Goal: Transaction & Acquisition: Purchase product/service

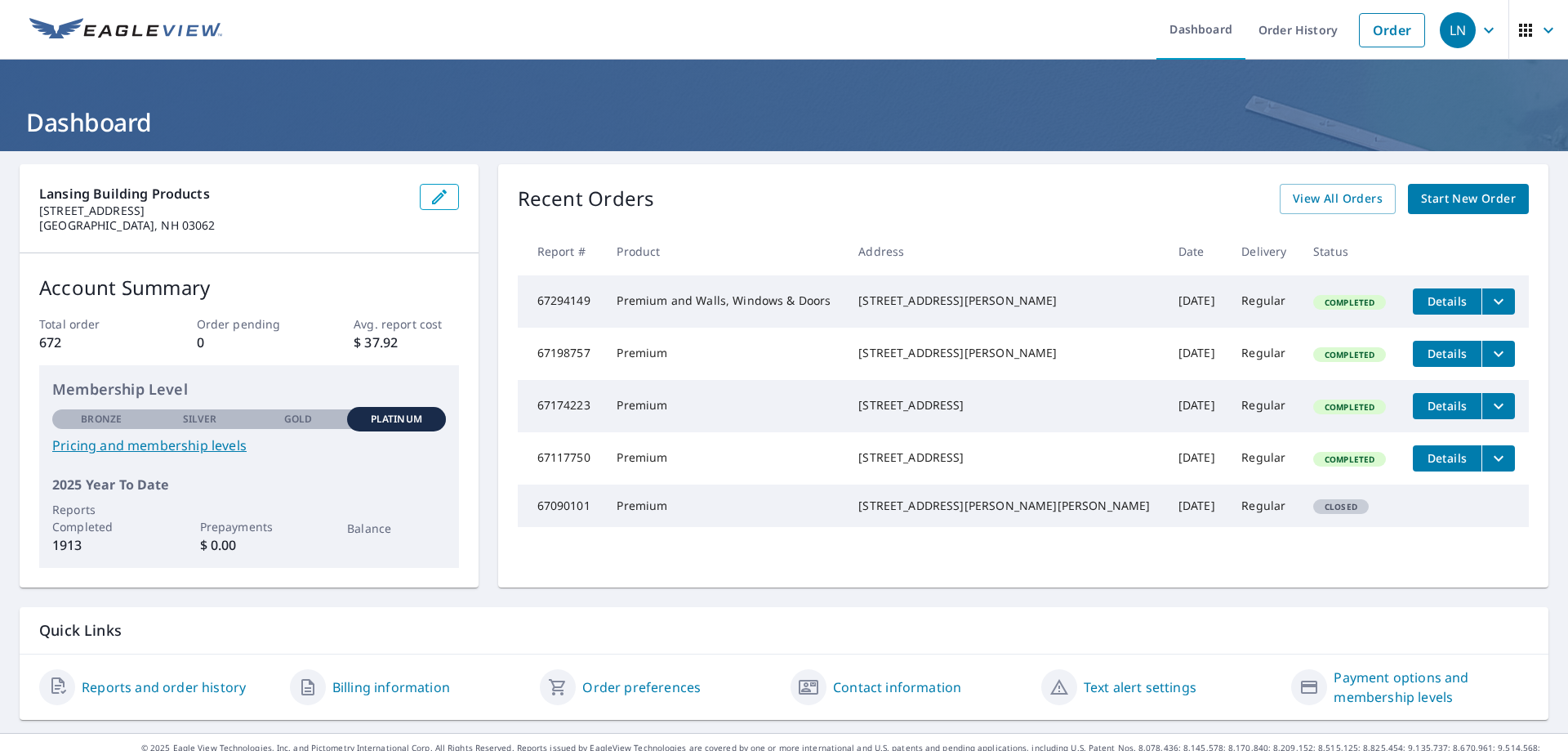
click at [1424, 190] on span "Start New Order" at bounding box center [1468, 199] width 95 height 20
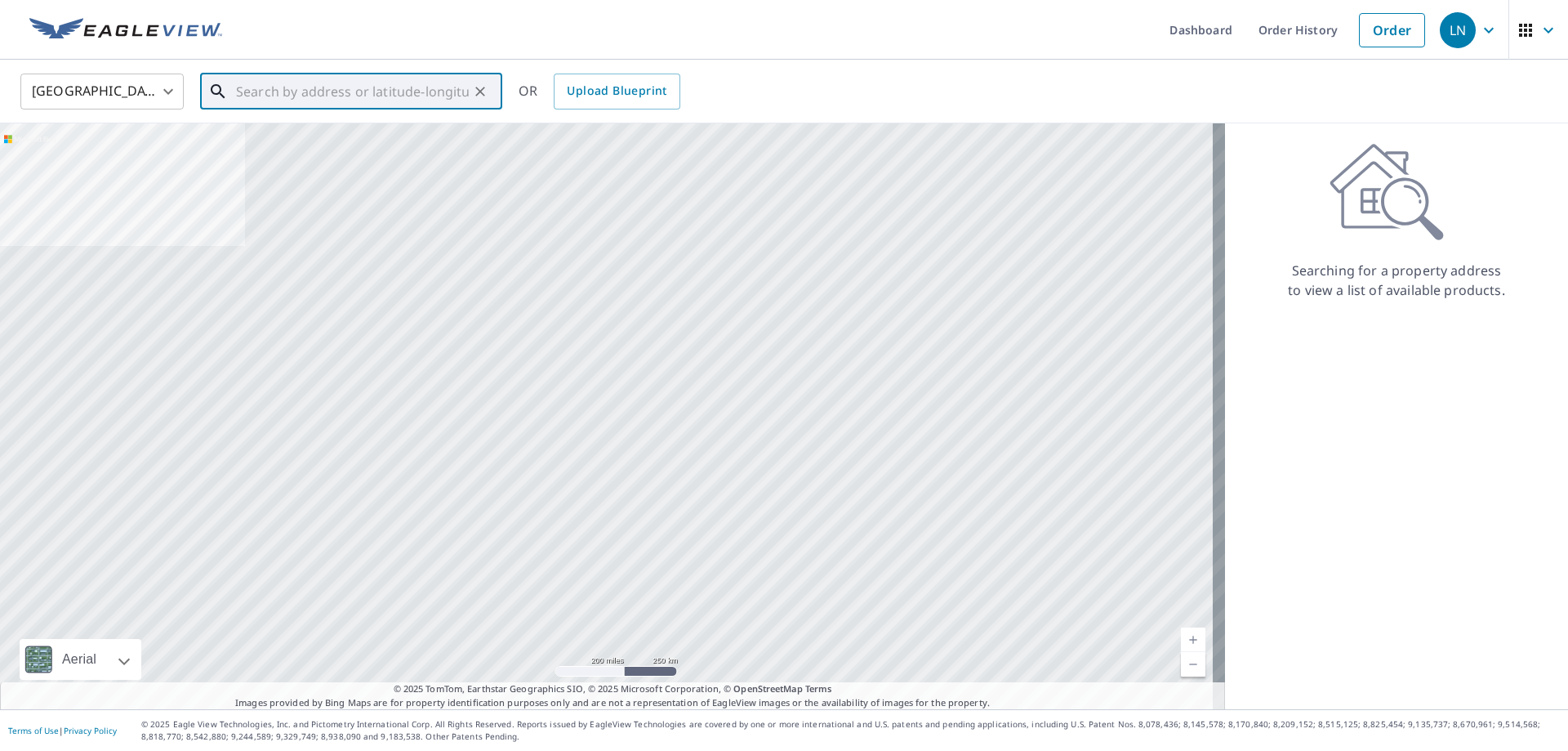
click at [275, 104] on input "text" at bounding box center [352, 91] width 233 height 46
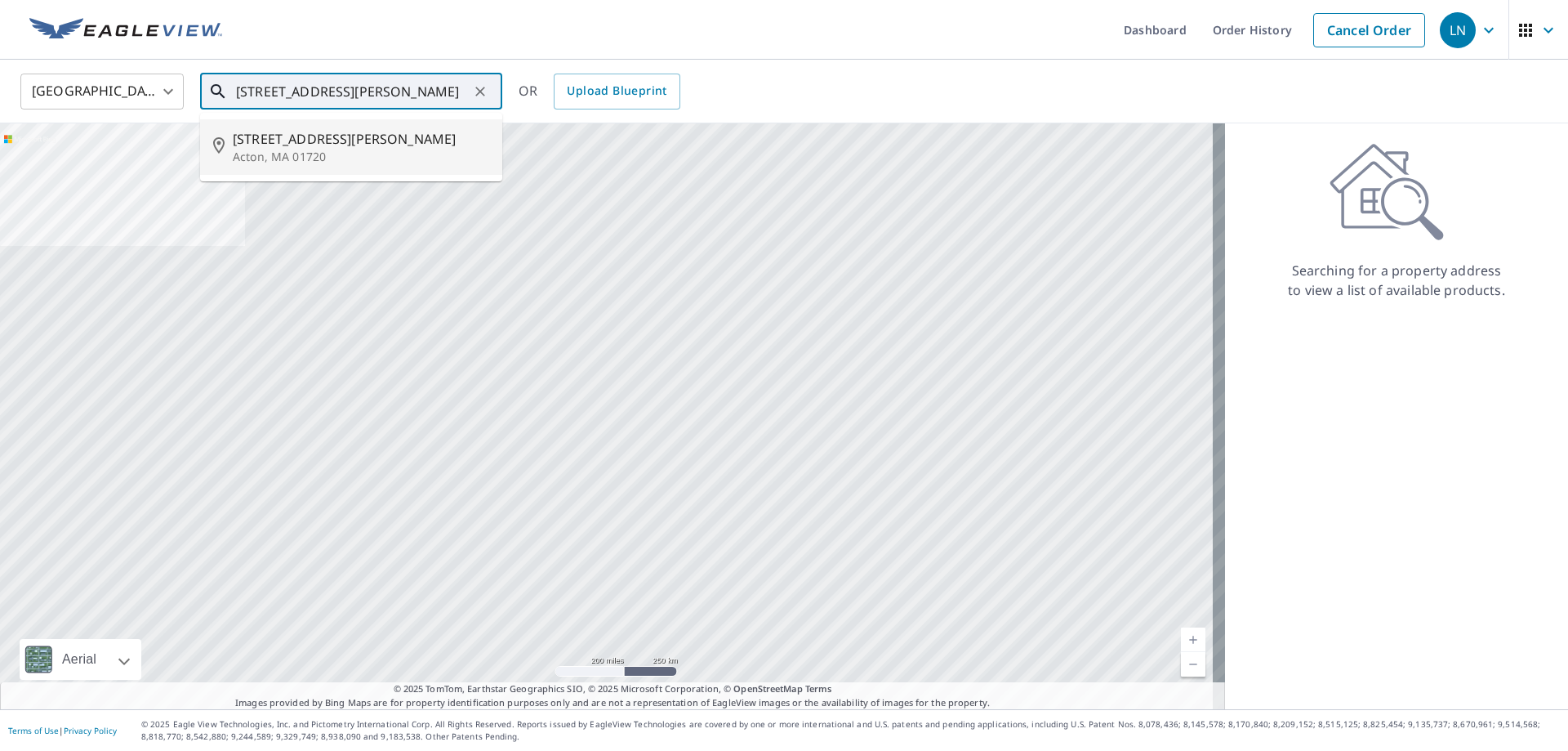
click at [263, 165] on li "[STREET_ADDRESS][PERSON_NAME]" at bounding box center [351, 147] width 302 height 56
type input "[STREET_ADDRESS][PERSON_NAME]"
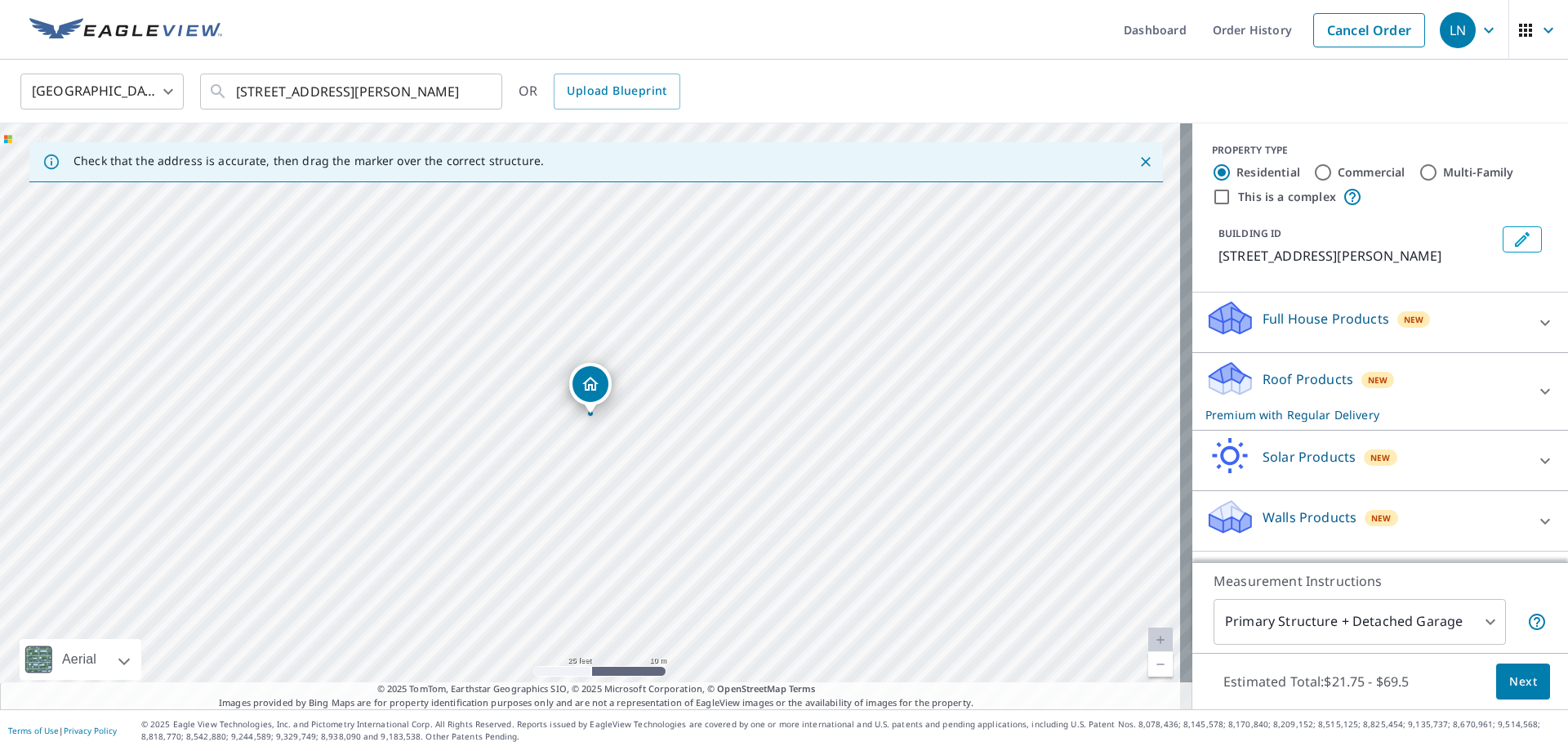
click at [1411, 397] on div "Roof Products New Premium with Regular Delivery" at bounding box center [1365, 391] width 321 height 64
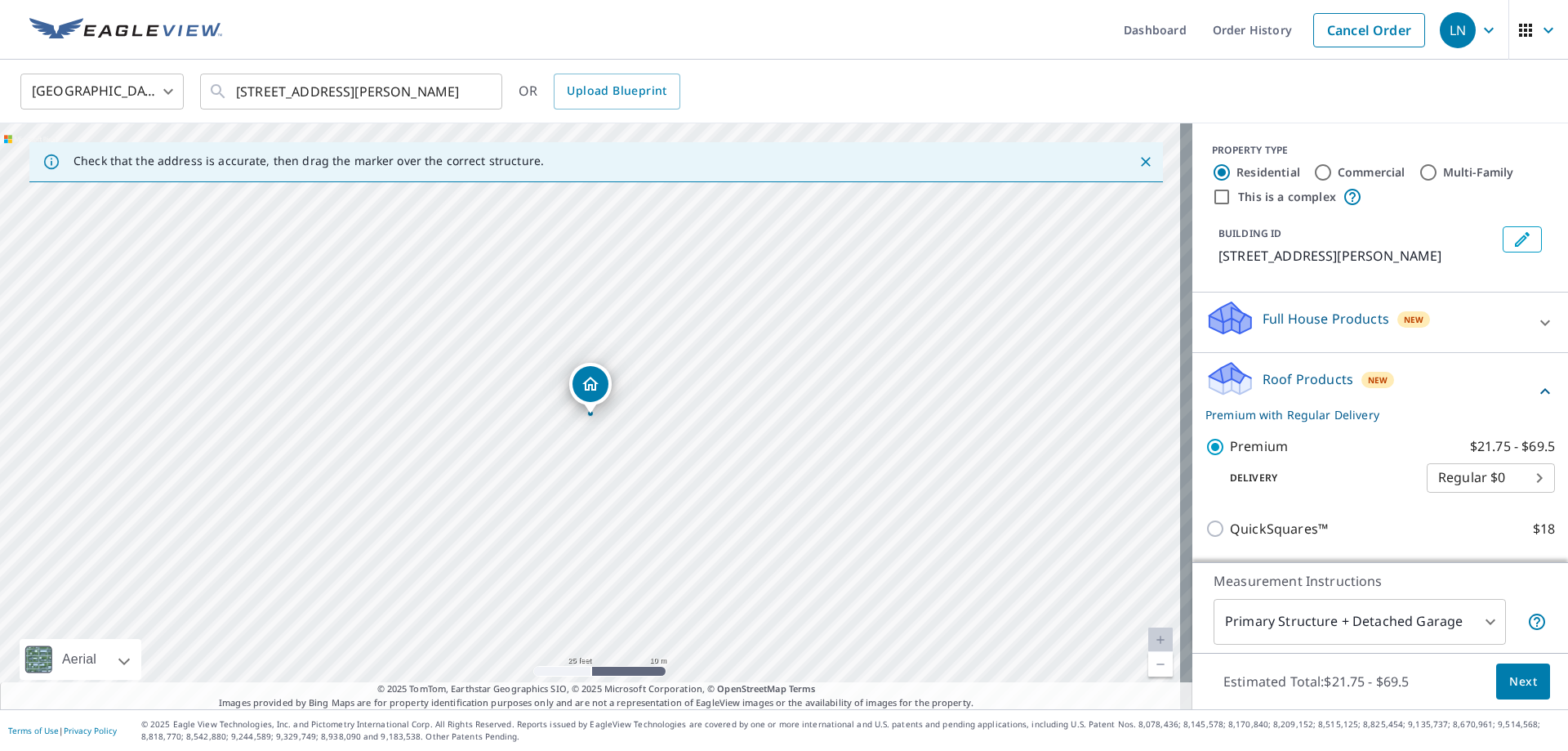
click at [1532, 680] on button "Next" at bounding box center [1522, 682] width 54 height 37
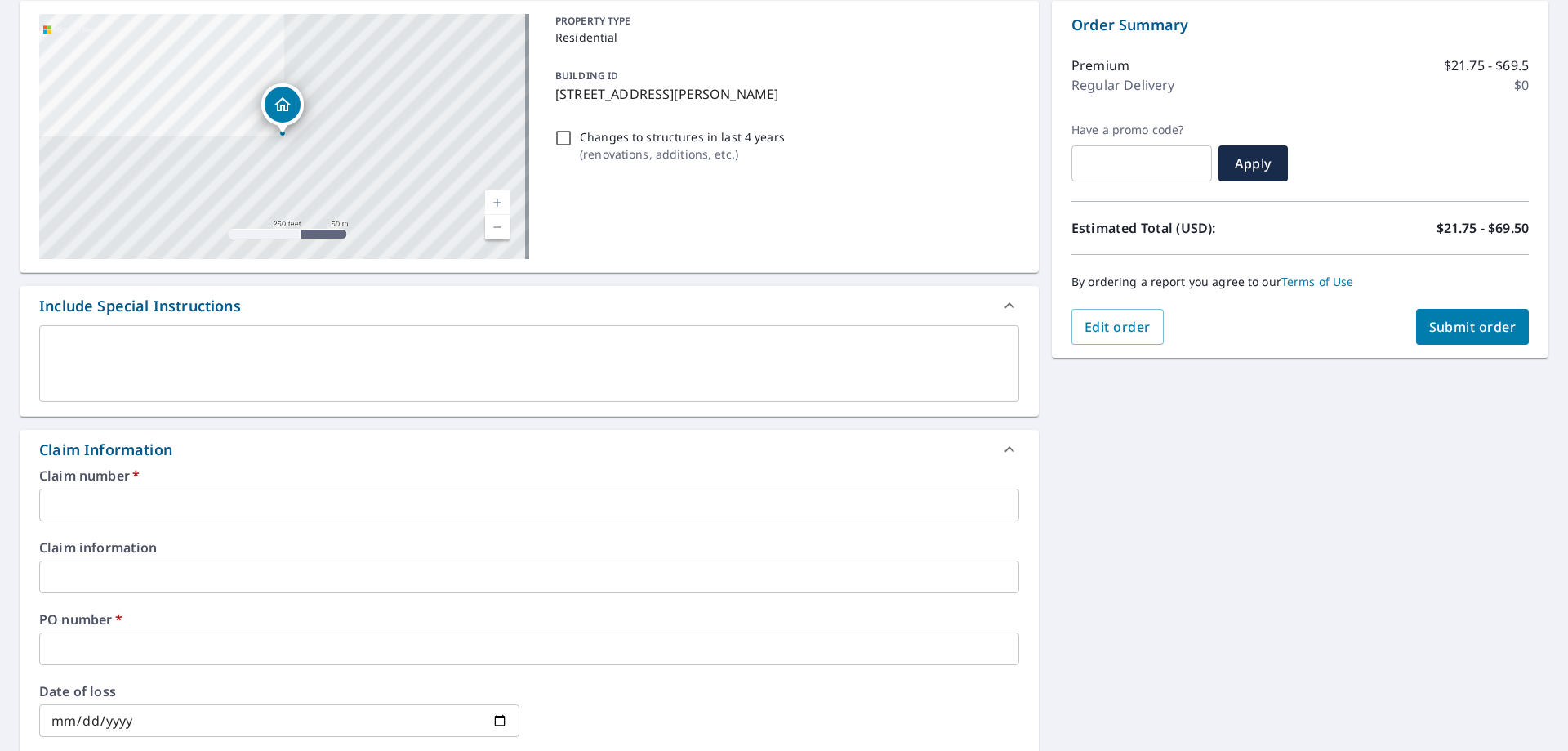
scroll to position [327, 0]
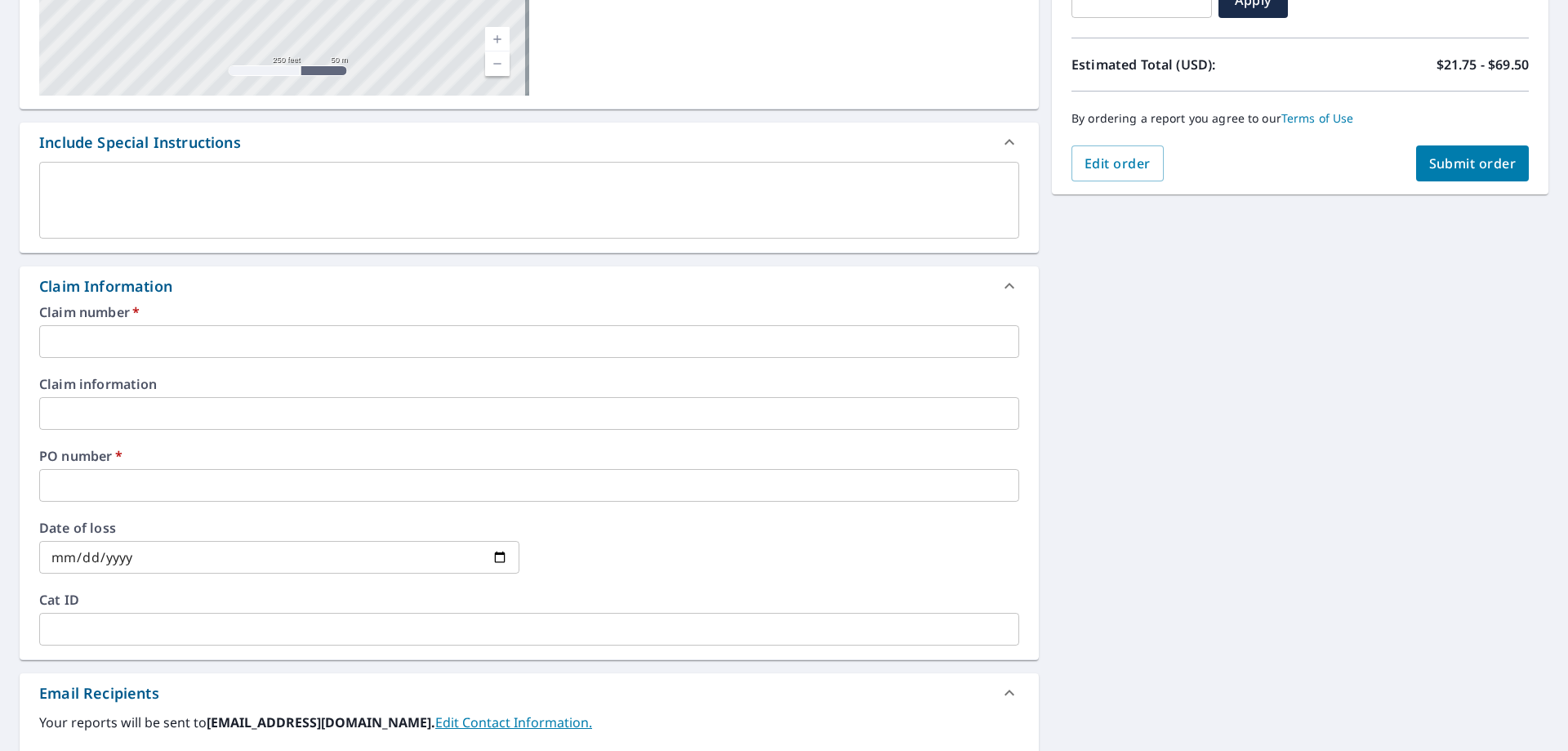
click at [195, 354] on input "text" at bounding box center [529, 342] width 980 height 33
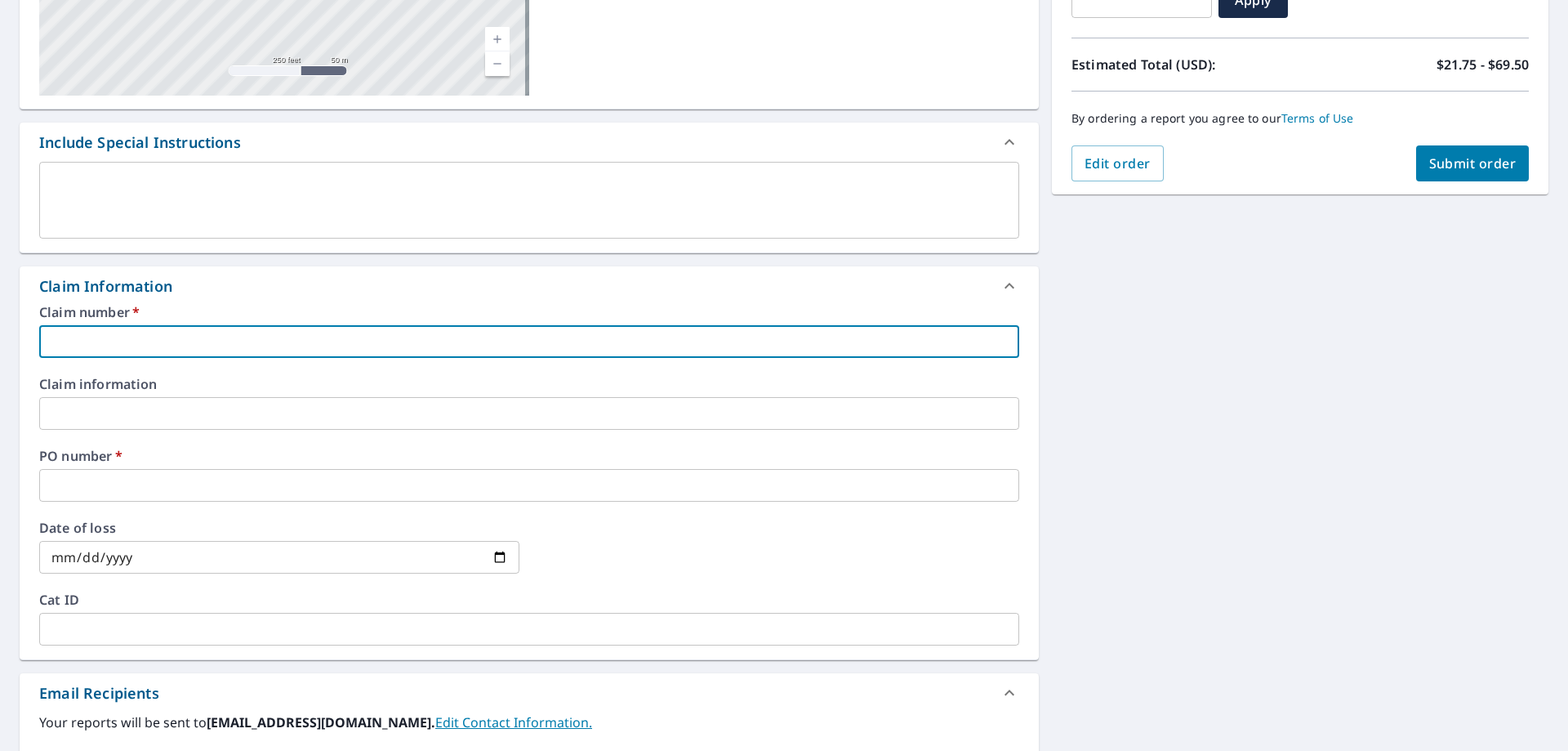
type input "1004106 [PERSON_NAME] Roofing"
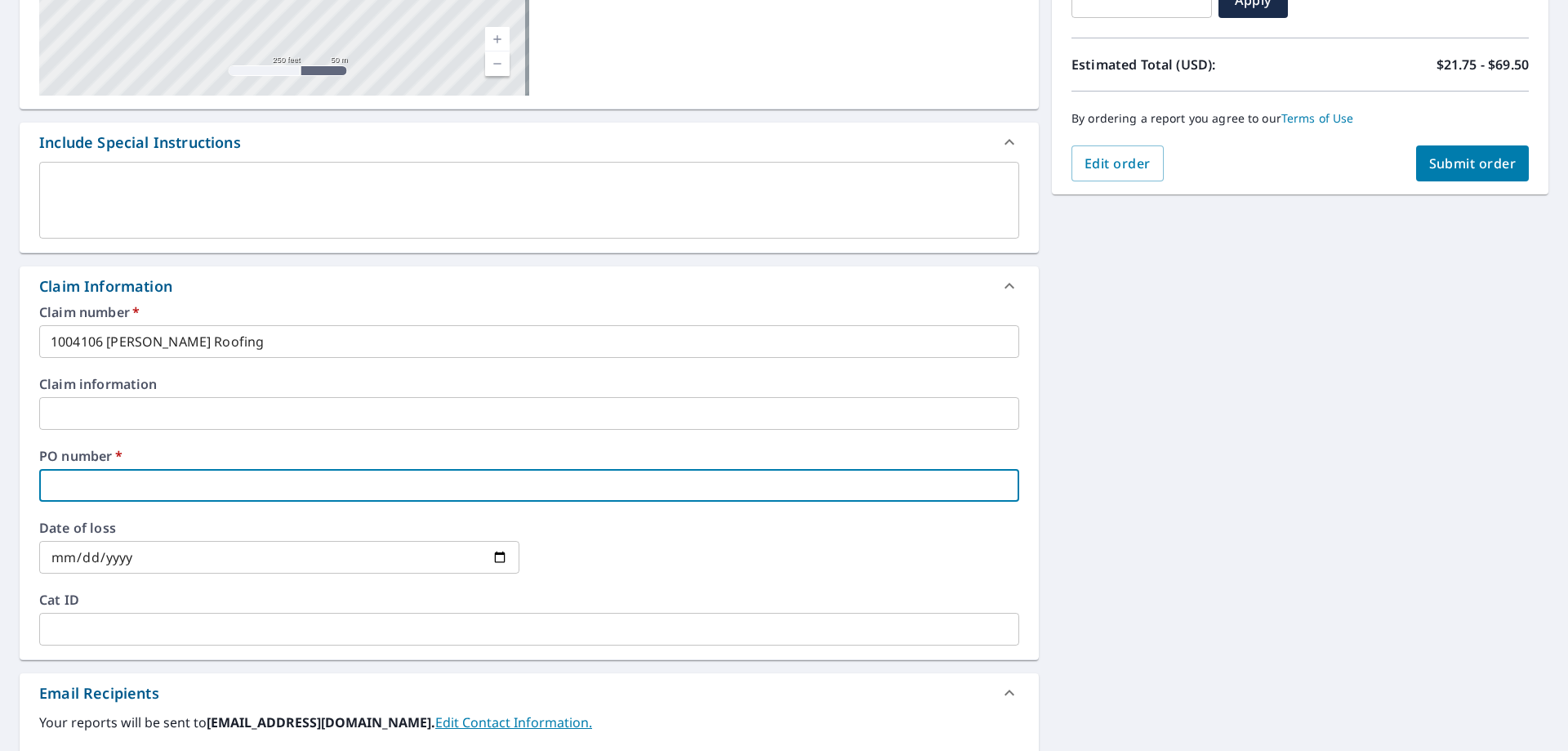
drag, startPoint x: 94, startPoint y: 489, endPoint x: 93, endPoint y: 498, distance: 9.1
click at [94, 490] on input "text" at bounding box center [529, 485] width 980 height 33
type input "[PERSON_NAME]"
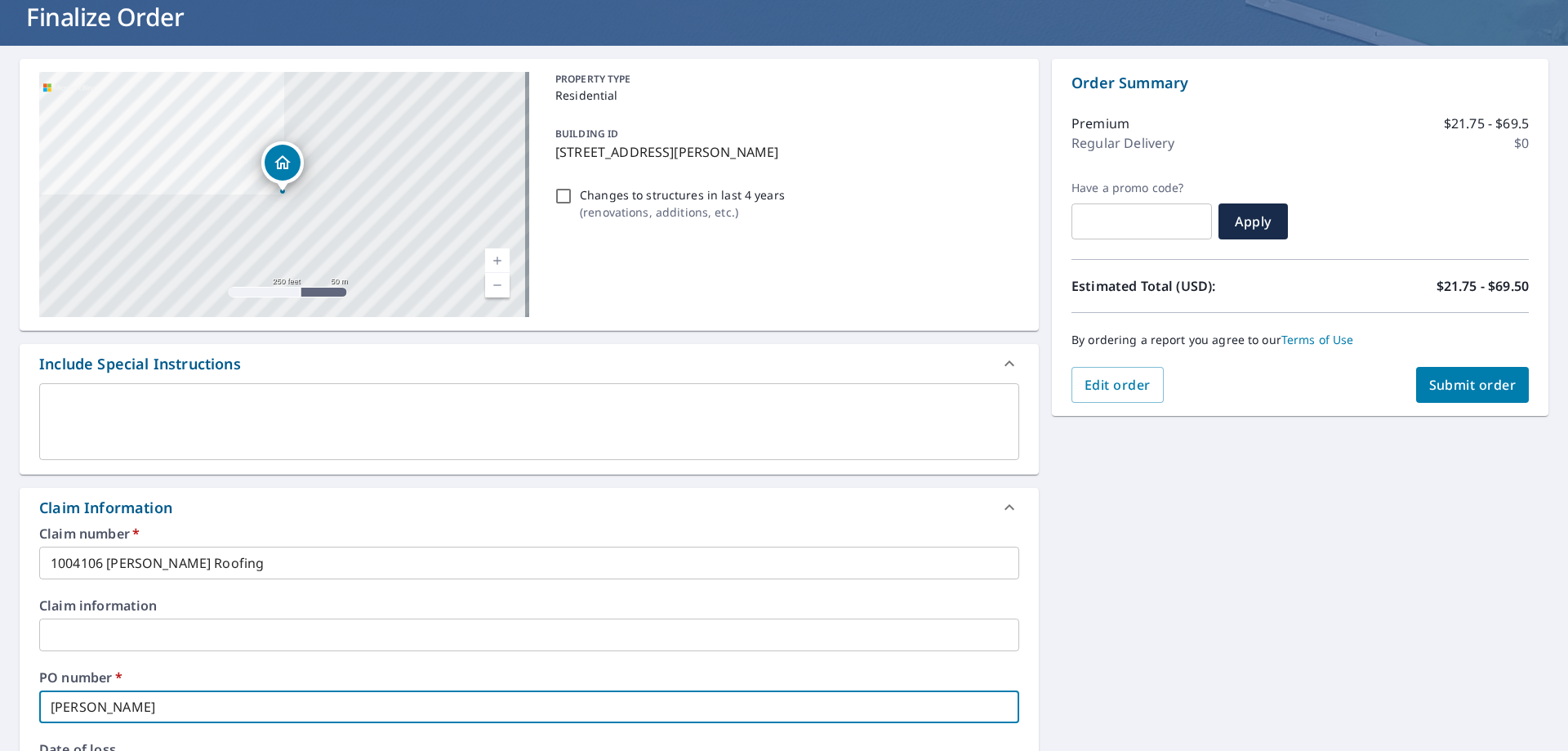
scroll to position [0, 0]
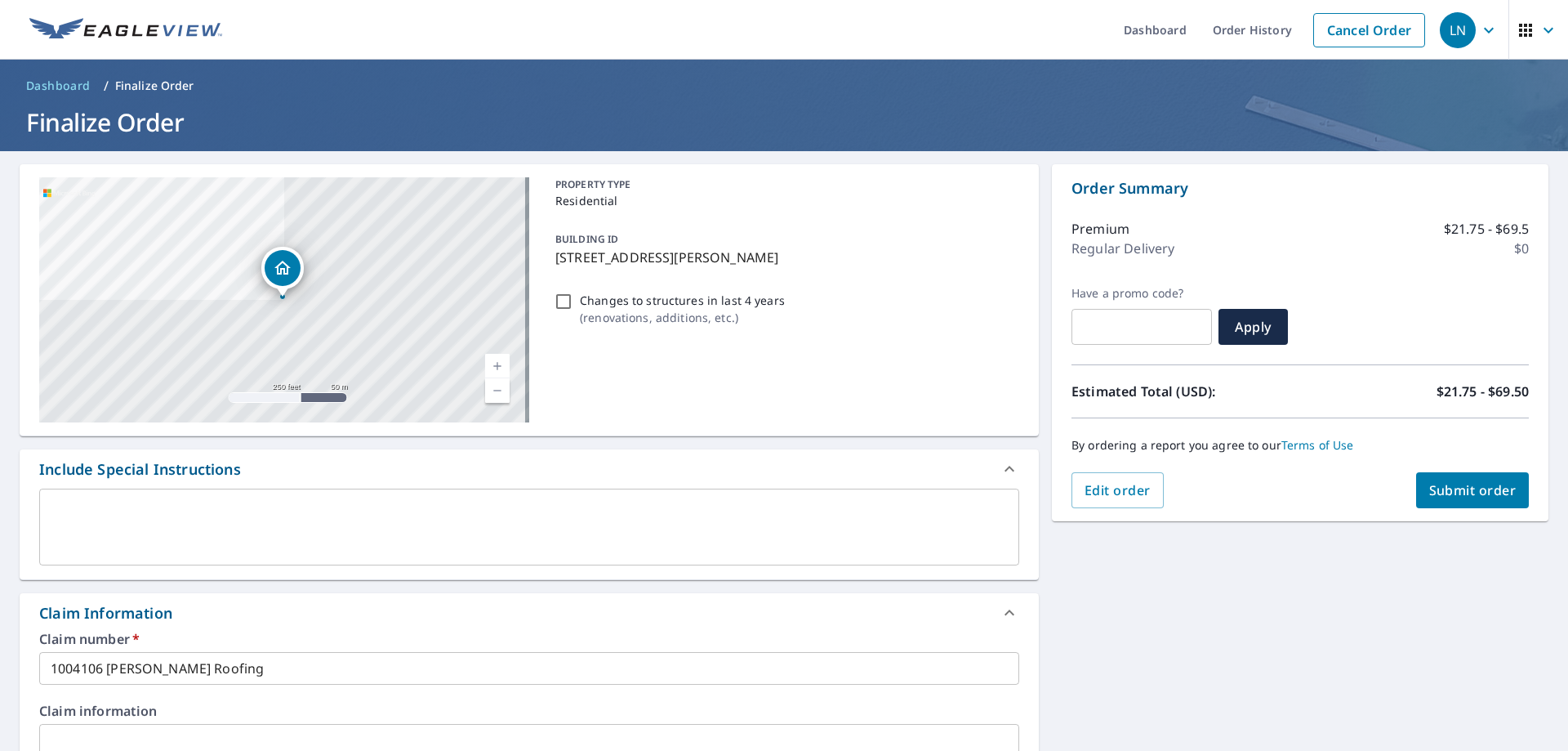
click at [1460, 491] on span "Submit order" at bounding box center [1473, 491] width 88 height 18
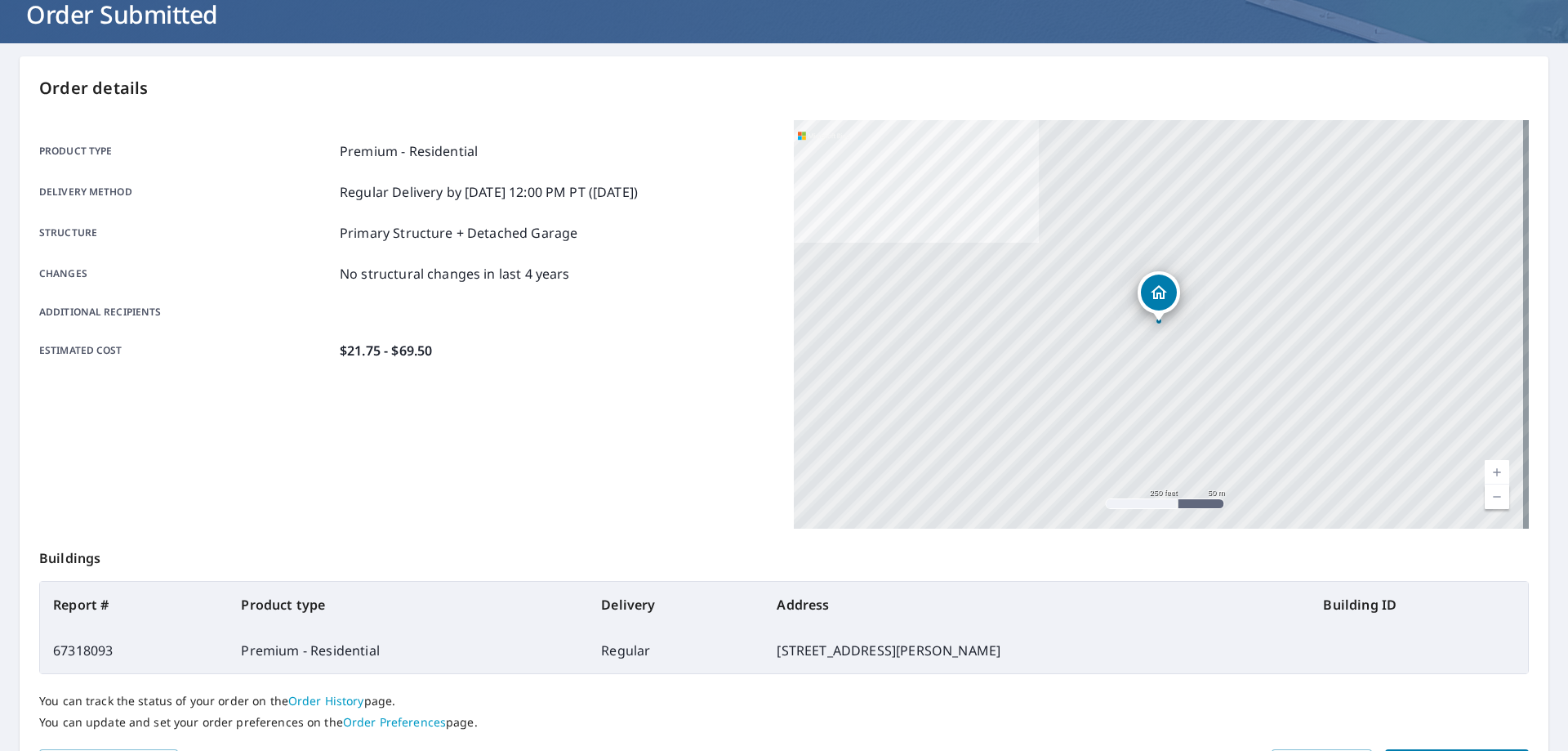
scroll to position [211, 0]
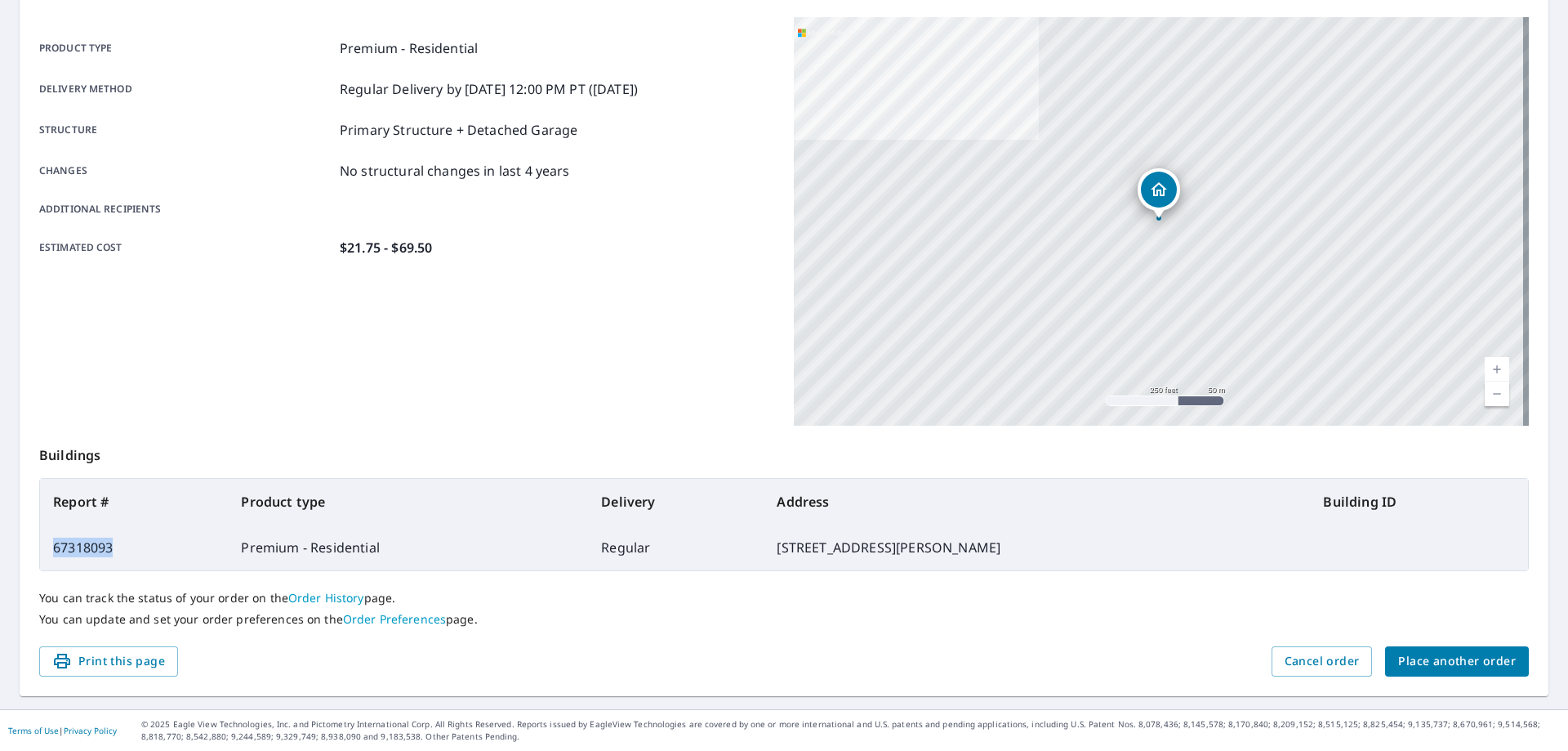
drag, startPoint x: 121, startPoint y: 548, endPoint x: 52, endPoint y: 558, distance: 69.7
click at [52, 558] on td "67318093" at bounding box center [134, 547] width 188 height 46
copy td "67318093"
